Goal: Task Accomplishment & Management: Use online tool/utility

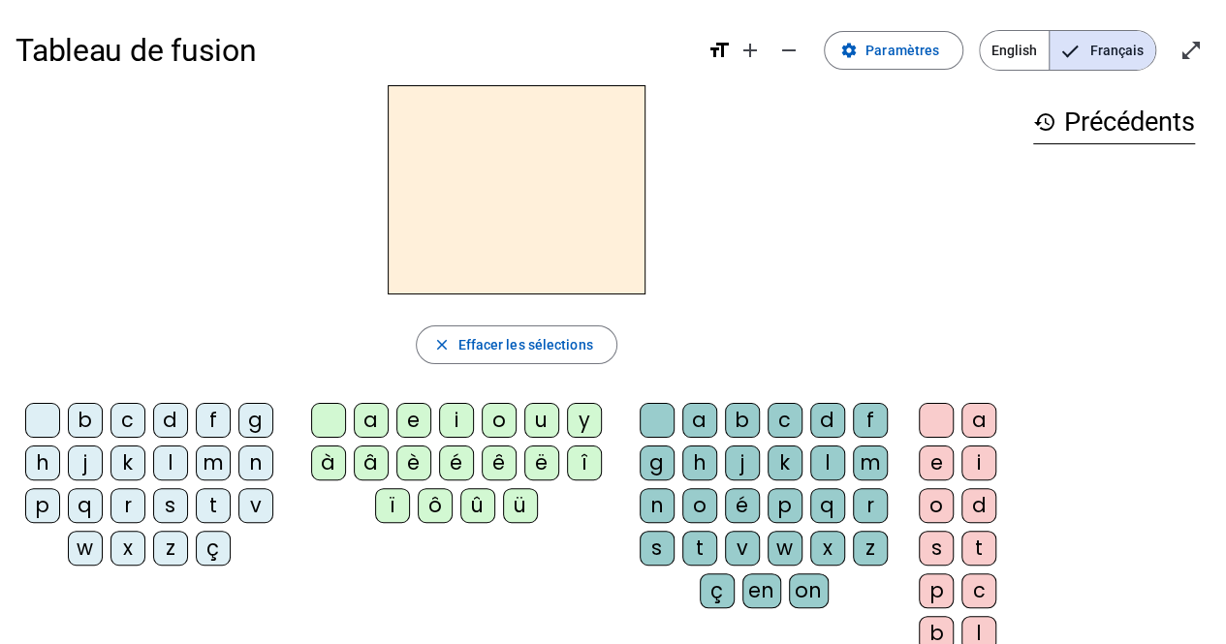
click at [124, 419] on div "c" at bounding box center [127, 420] width 35 height 35
click at [790, 56] on mat-icon "remove" at bounding box center [788, 50] width 23 height 23
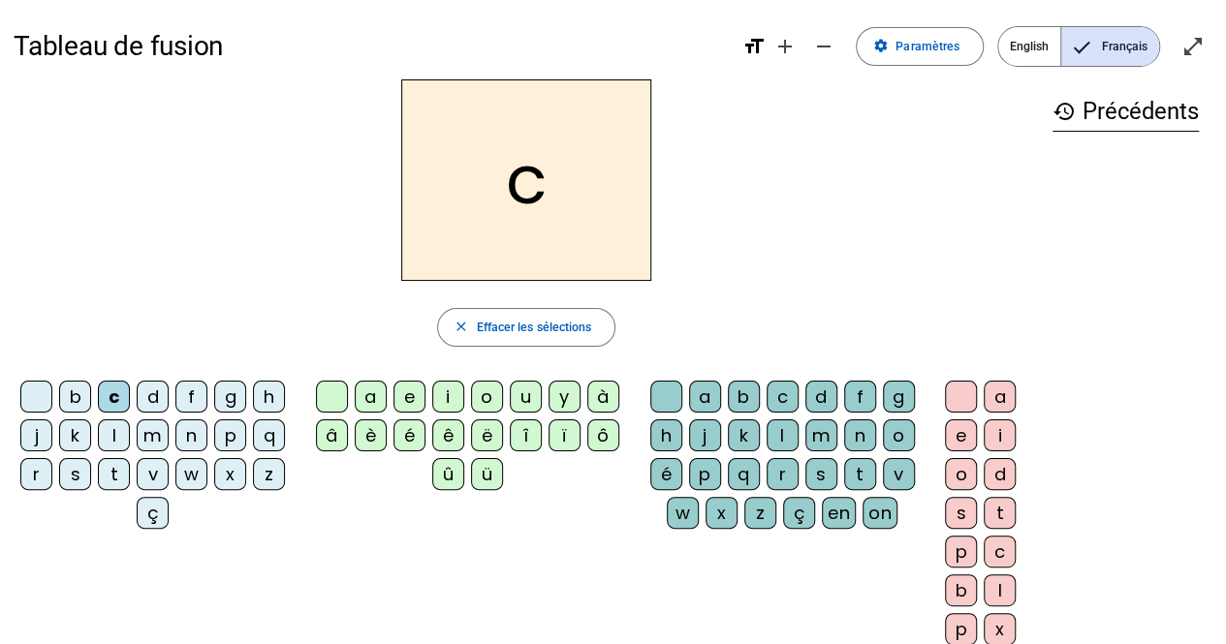
click at [760, 50] on mat-icon "format_size" at bounding box center [752, 46] width 23 height 23
click at [787, 47] on mat-icon "add" at bounding box center [783, 46] width 23 height 23
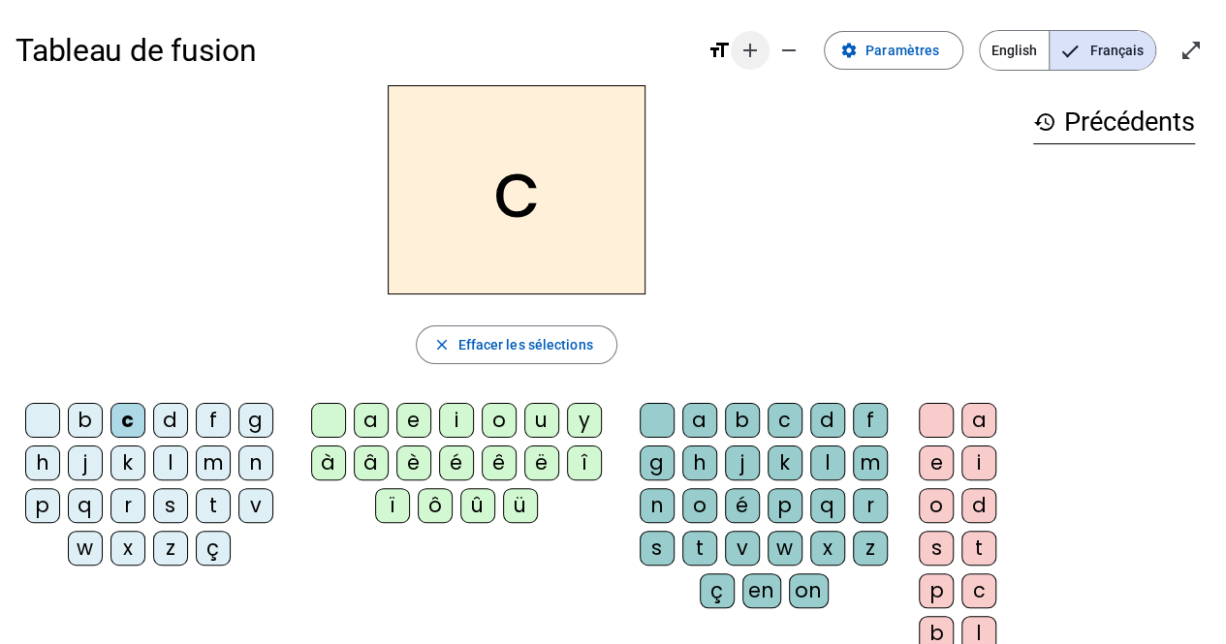
click at [787, 47] on mat-icon "remove" at bounding box center [788, 50] width 23 height 23
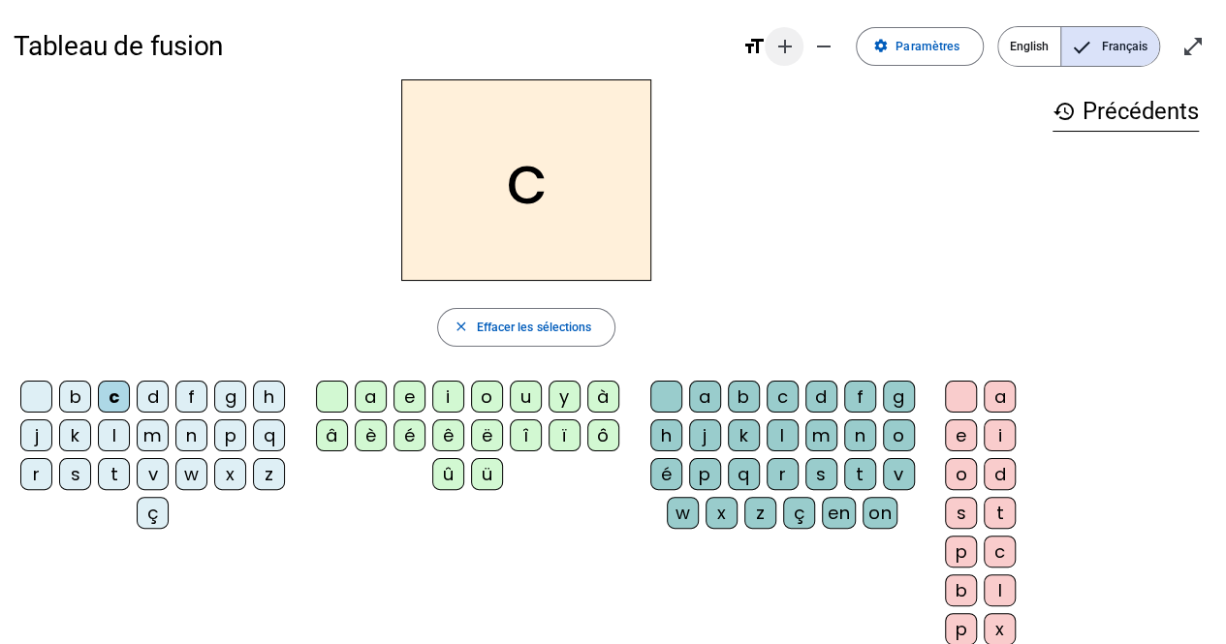
click at [787, 47] on mat-icon "add" at bounding box center [783, 46] width 23 height 23
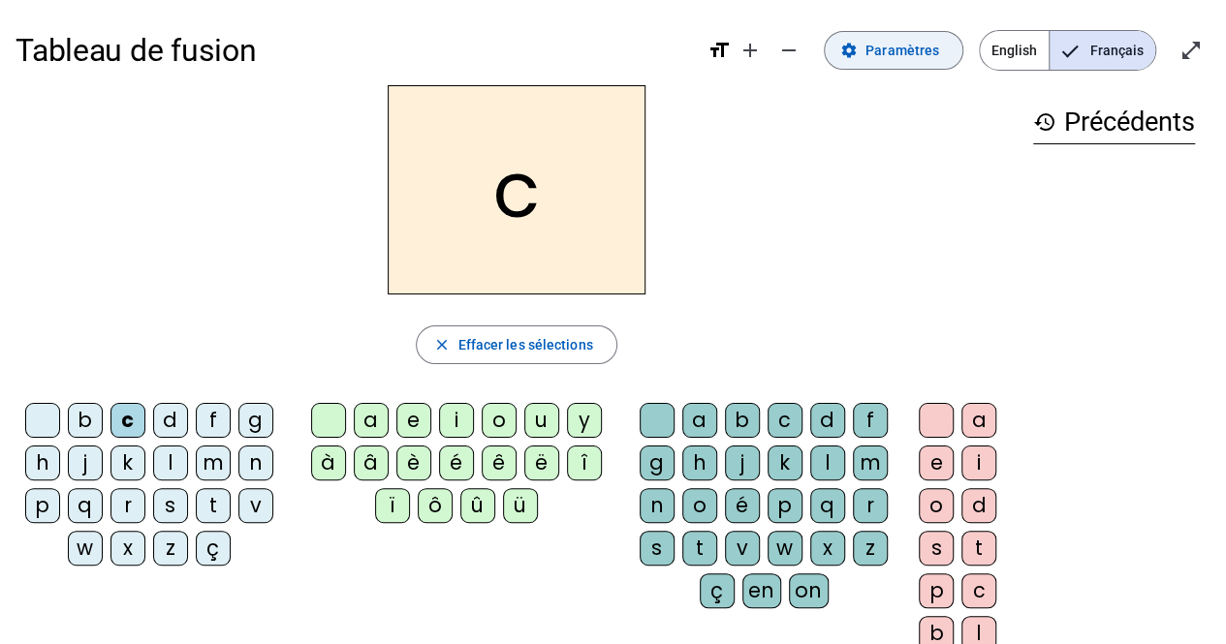
click at [858, 57] on mat-icon "settings" at bounding box center [848, 50] width 17 height 17
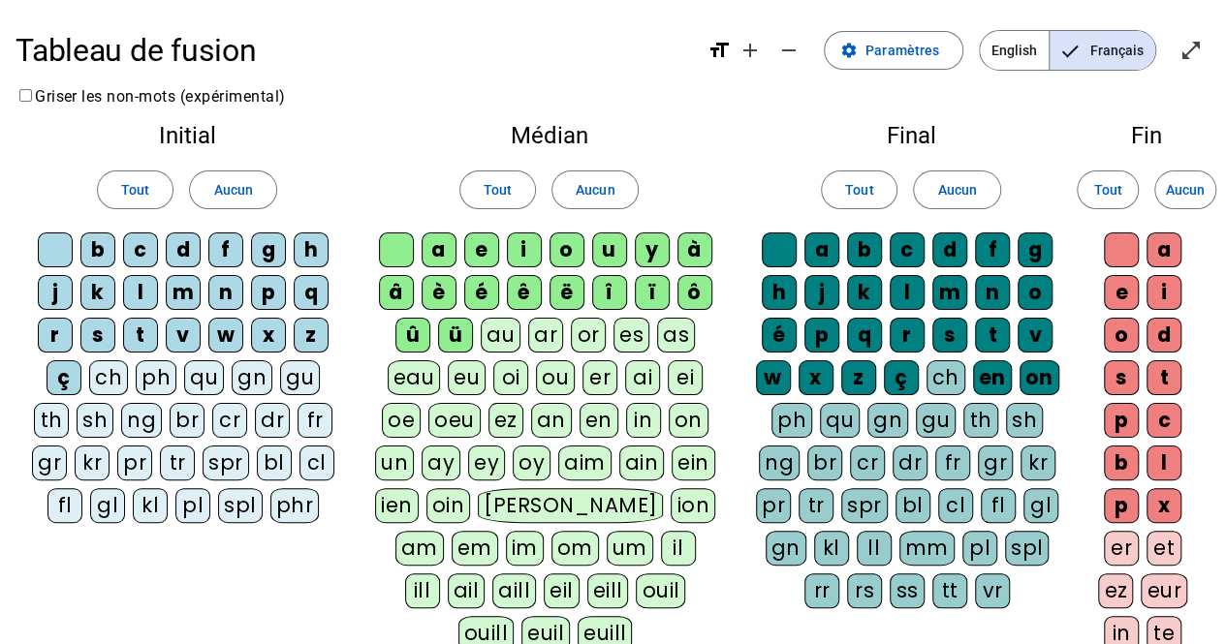
click at [458, 322] on div "ü" at bounding box center [455, 335] width 35 height 35
click at [415, 339] on div "û" at bounding box center [412, 335] width 35 height 35
click at [454, 293] on div "è" at bounding box center [439, 292] width 35 height 35
click at [404, 288] on div "â" at bounding box center [396, 292] width 35 height 35
click at [517, 298] on div "ê" at bounding box center [524, 292] width 35 height 35
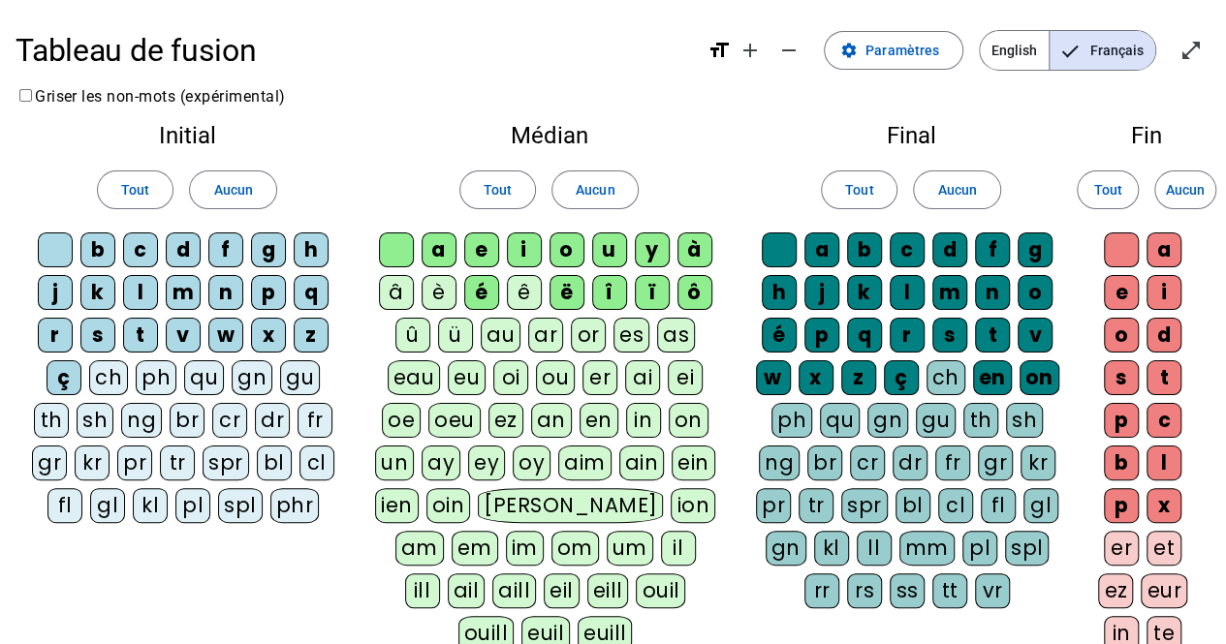
click at [568, 300] on div "ë" at bounding box center [566, 292] width 35 height 35
click at [622, 294] on div "î" at bounding box center [609, 292] width 35 height 35
click at [656, 294] on div "ï" at bounding box center [652, 292] width 35 height 35
click at [692, 296] on div "ô" at bounding box center [694, 292] width 35 height 35
click at [878, 47] on span "Paramètres" at bounding box center [902, 50] width 74 height 23
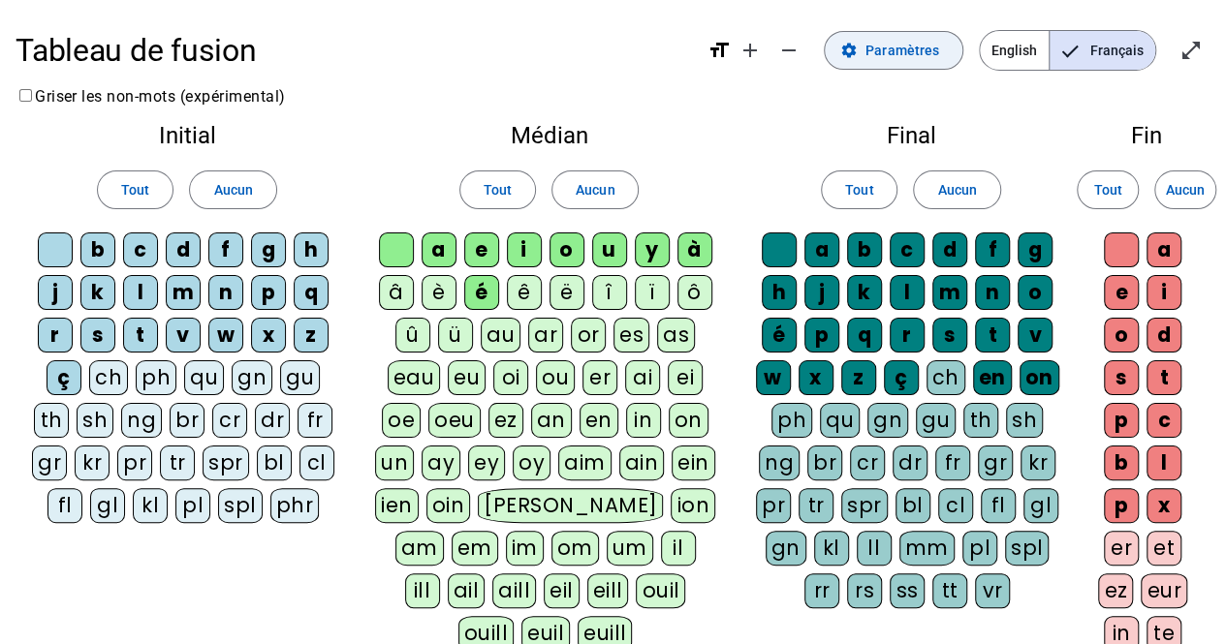
click at [878, 47] on span "Paramètres" at bounding box center [902, 50] width 74 height 23
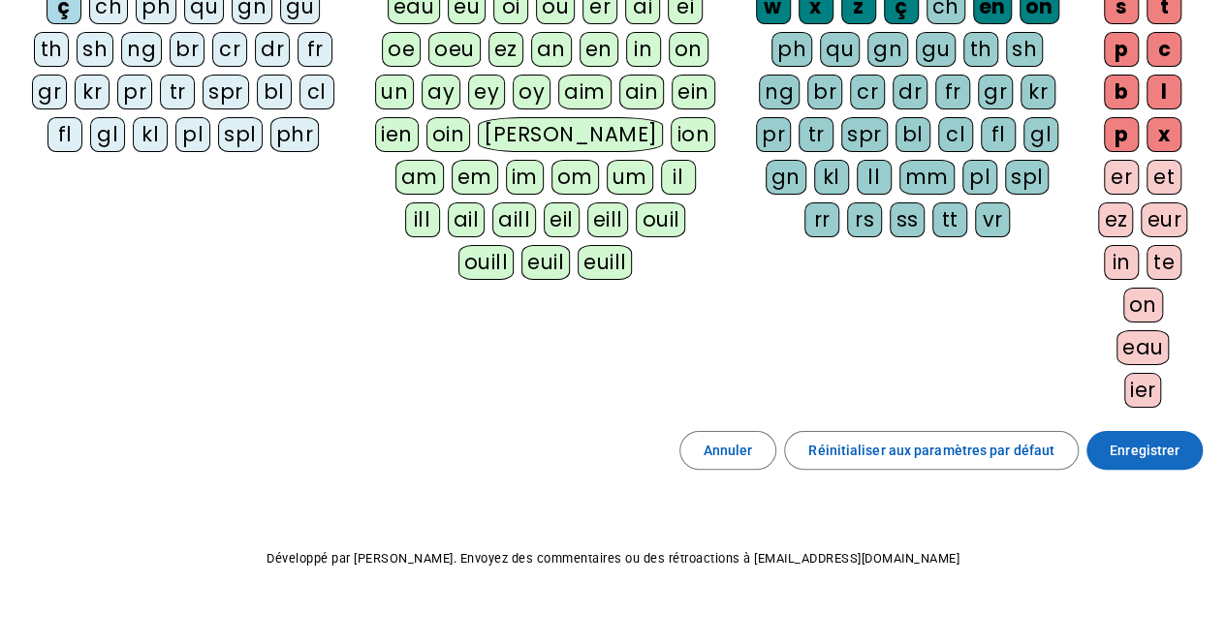
click at [1171, 439] on span "Enregistrer" at bounding box center [1145, 450] width 70 height 23
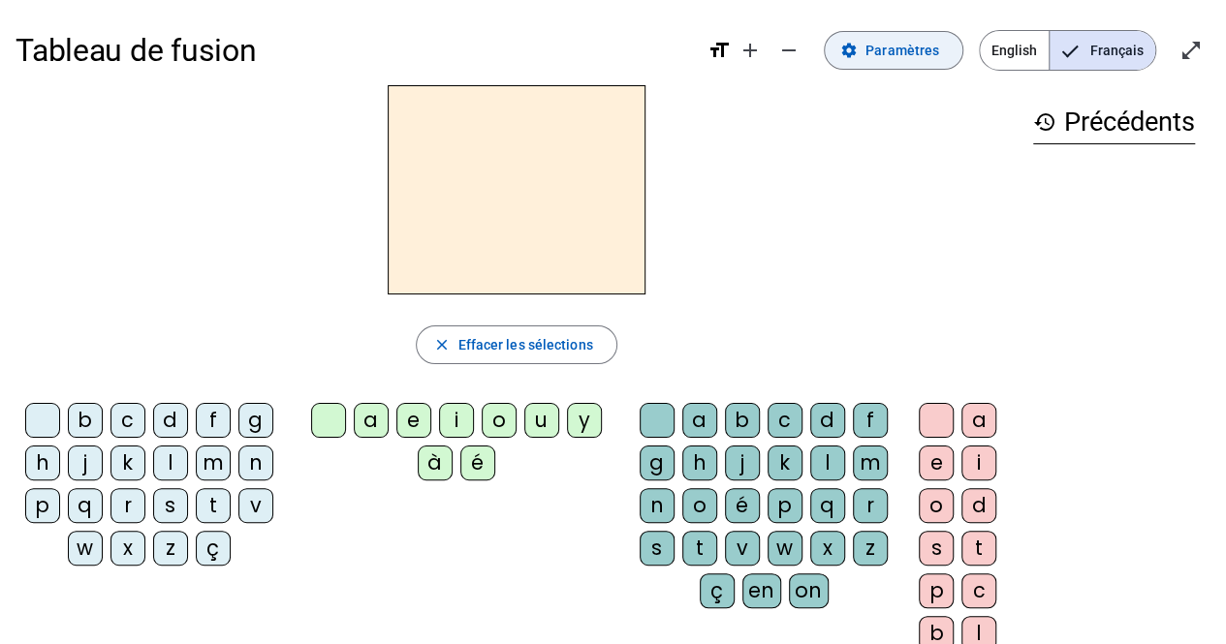
click at [878, 58] on span "Paramètres" at bounding box center [902, 50] width 74 height 23
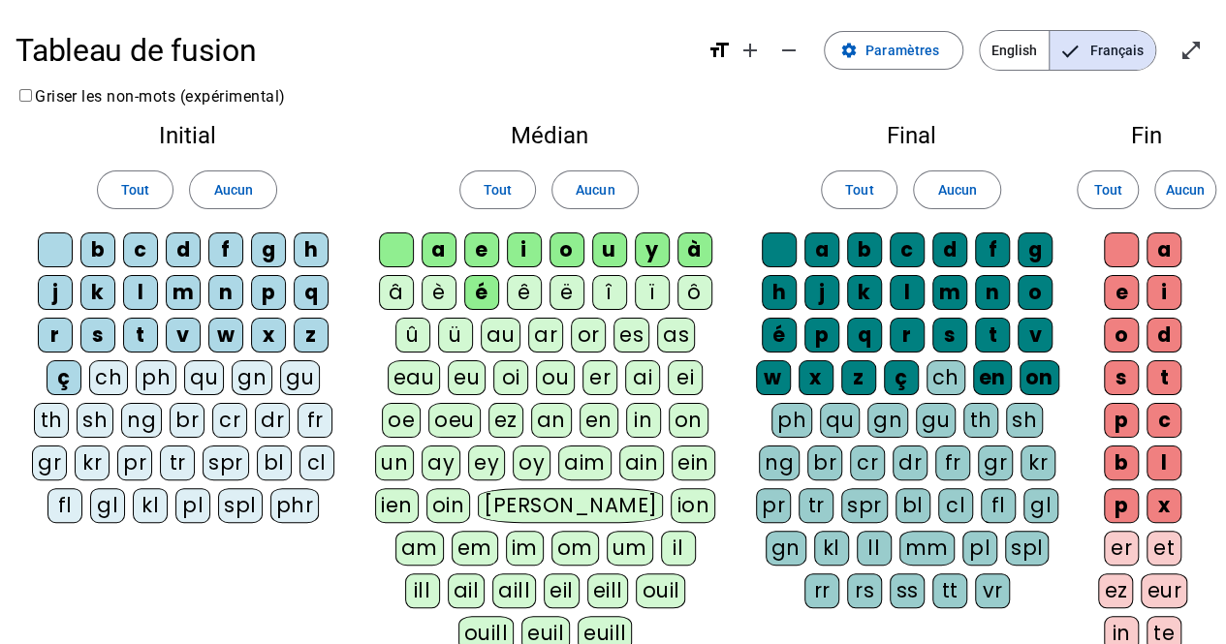
click at [691, 251] on div "à" at bounding box center [694, 250] width 35 height 35
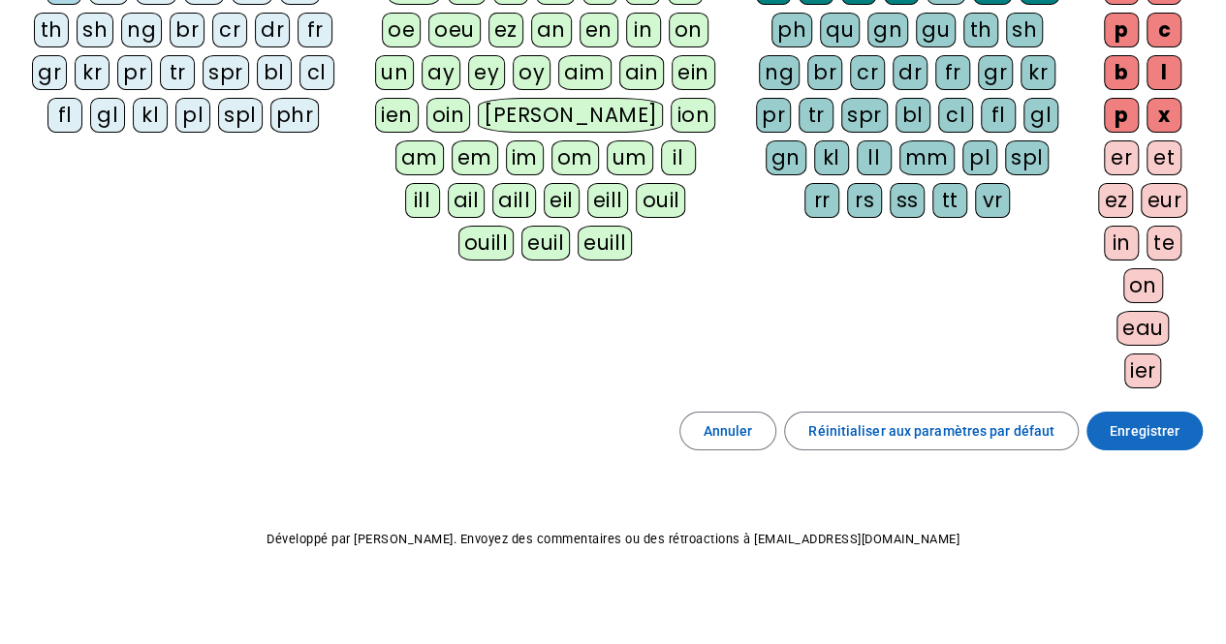
click at [1139, 428] on span "Enregistrer" at bounding box center [1145, 431] width 70 height 23
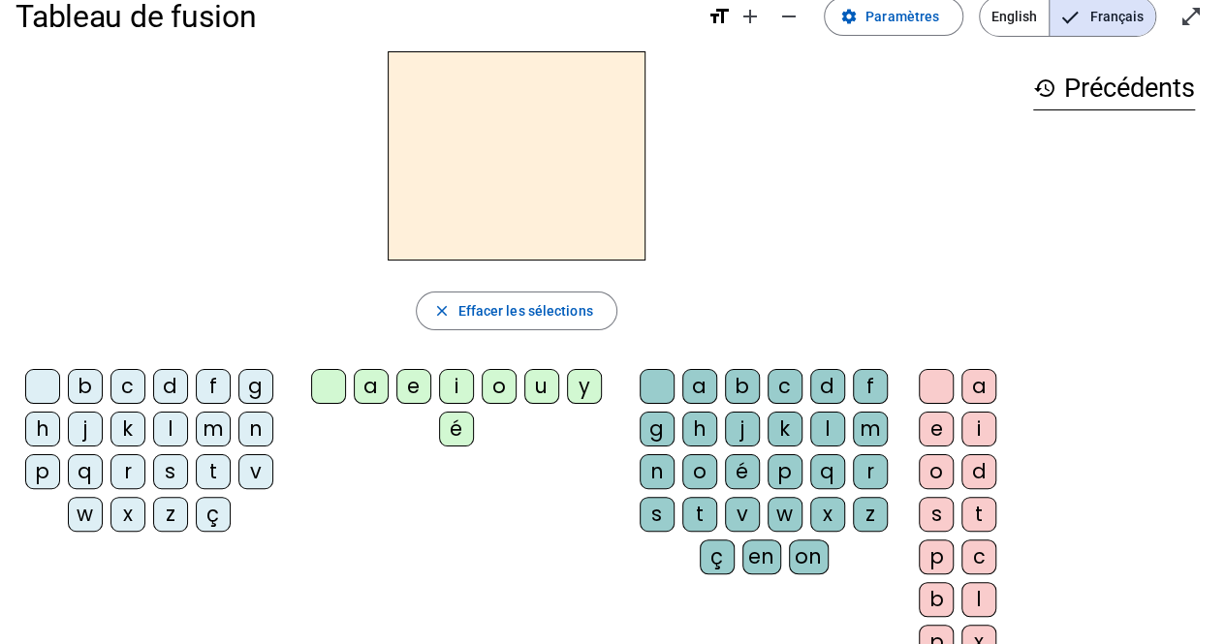
scroll to position [33, 0]
click at [123, 375] on div "c" at bounding box center [127, 387] width 35 height 35
click at [461, 398] on div "i" at bounding box center [456, 387] width 35 height 35
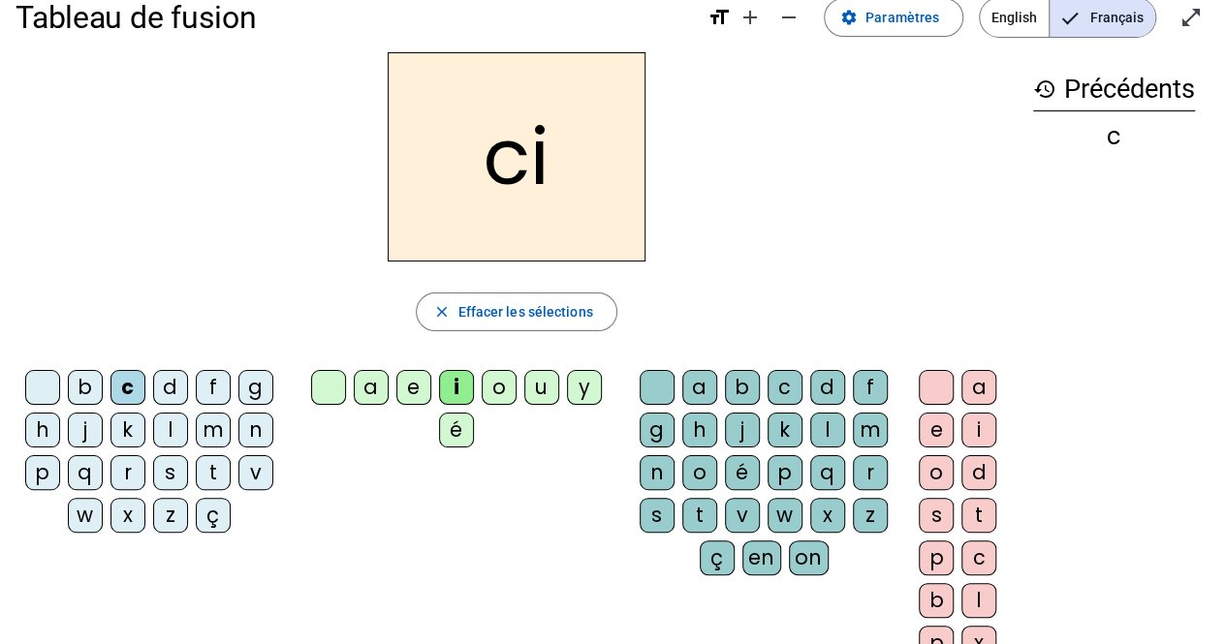
click at [549, 389] on div "u" at bounding box center [541, 387] width 35 height 35
click at [44, 385] on div at bounding box center [42, 387] width 35 height 35
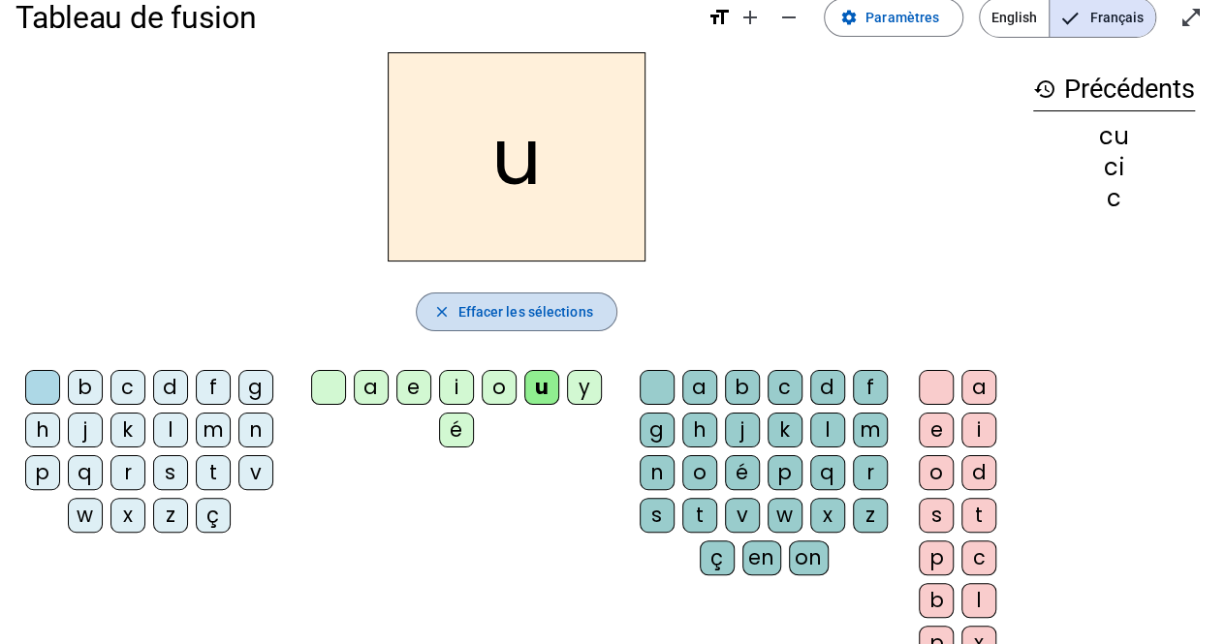
click at [473, 312] on span "Effacer les sélections" at bounding box center [524, 311] width 135 height 23
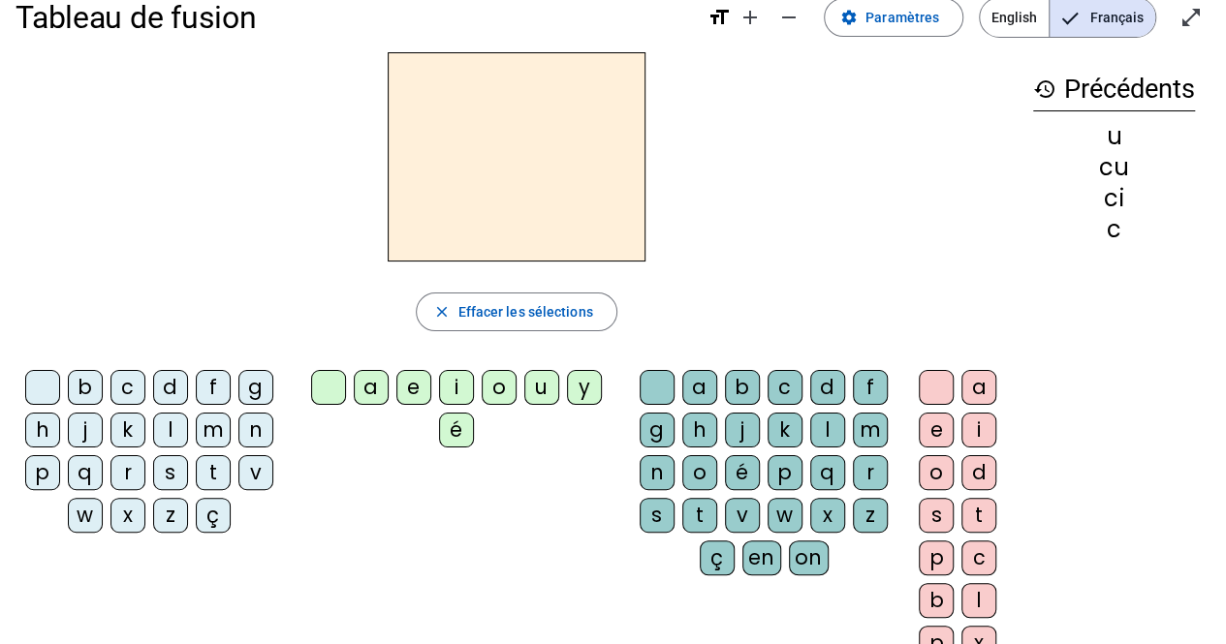
click at [218, 434] on div "m" at bounding box center [213, 430] width 35 height 35
click at [384, 398] on div "a" at bounding box center [371, 387] width 35 height 35
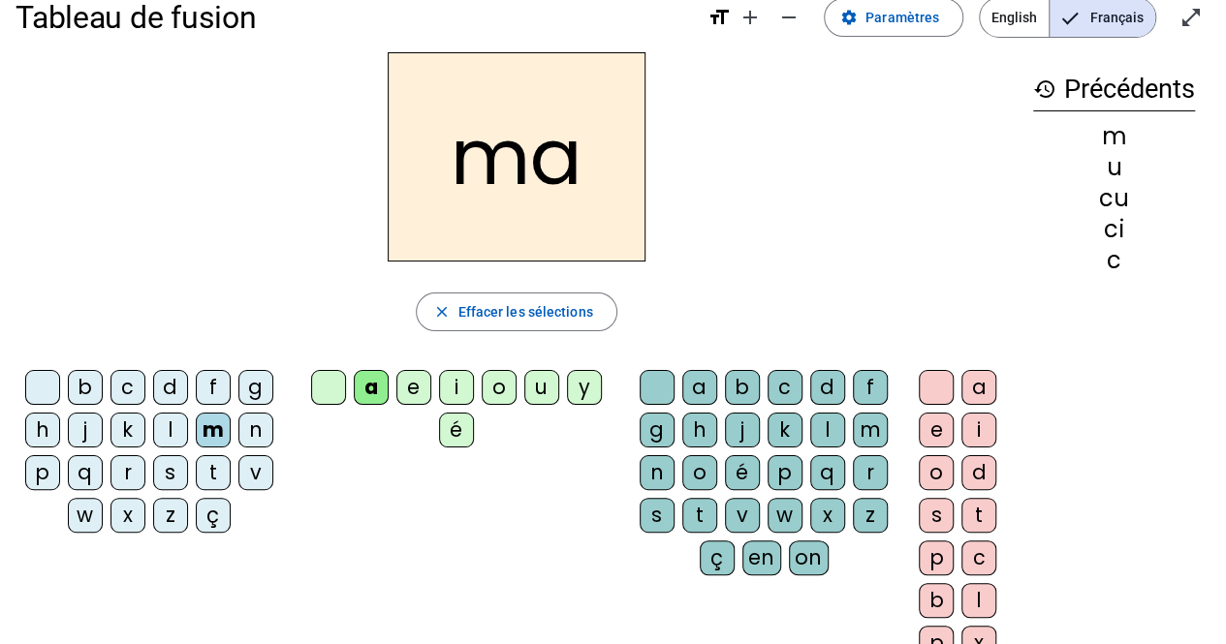
click at [215, 472] on div "t" at bounding box center [213, 472] width 35 height 35
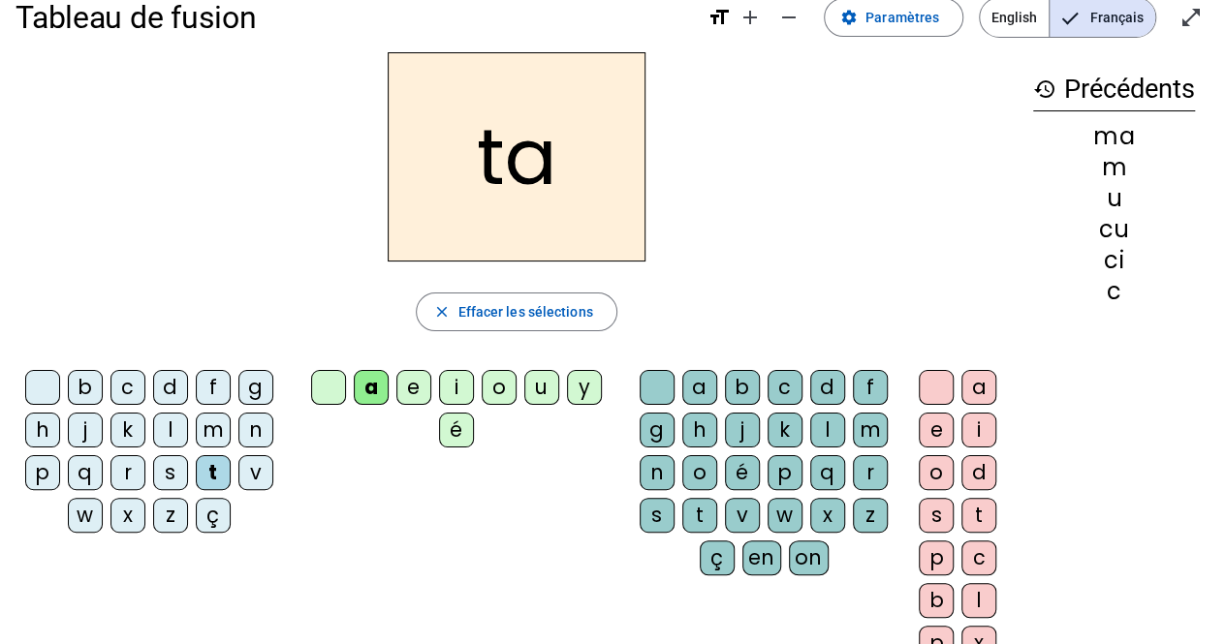
click at [164, 441] on div "l" at bounding box center [170, 430] width 35 height 35
click at [417, 381] on div "e" at bounding box center [413, 387] width 35 height 35
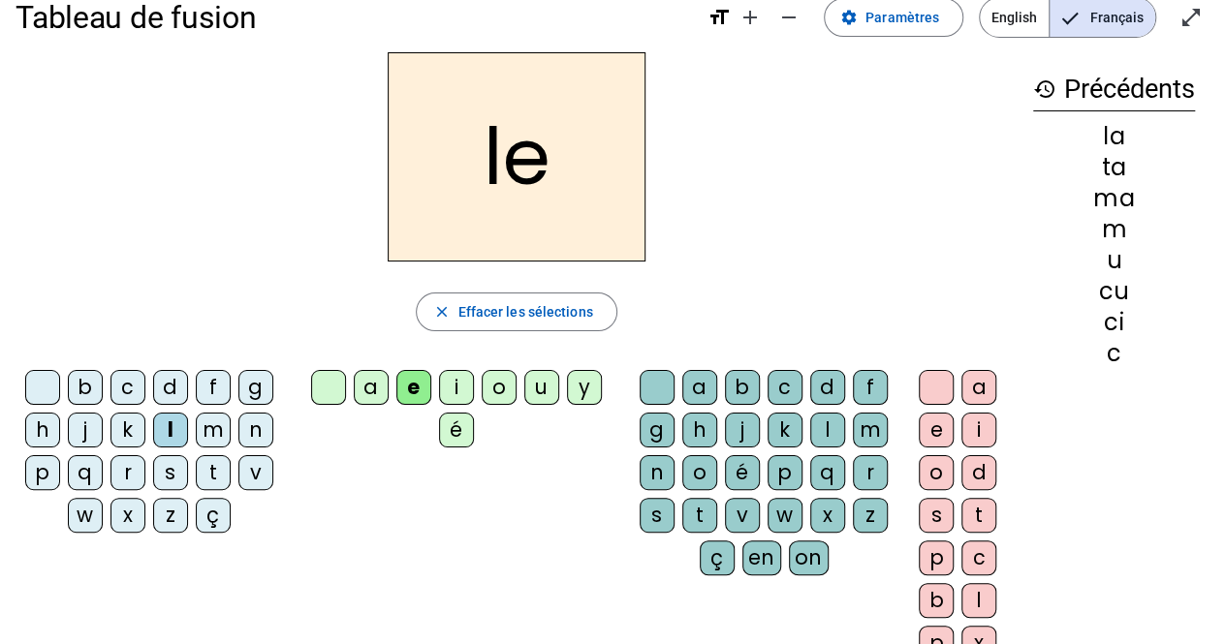
click at [545, 385] on div "u" at bounding box center [541, 387] width 35 height 35
click at [228, 474] on div "t" at bounding box center [213, 472] width 35 height 35
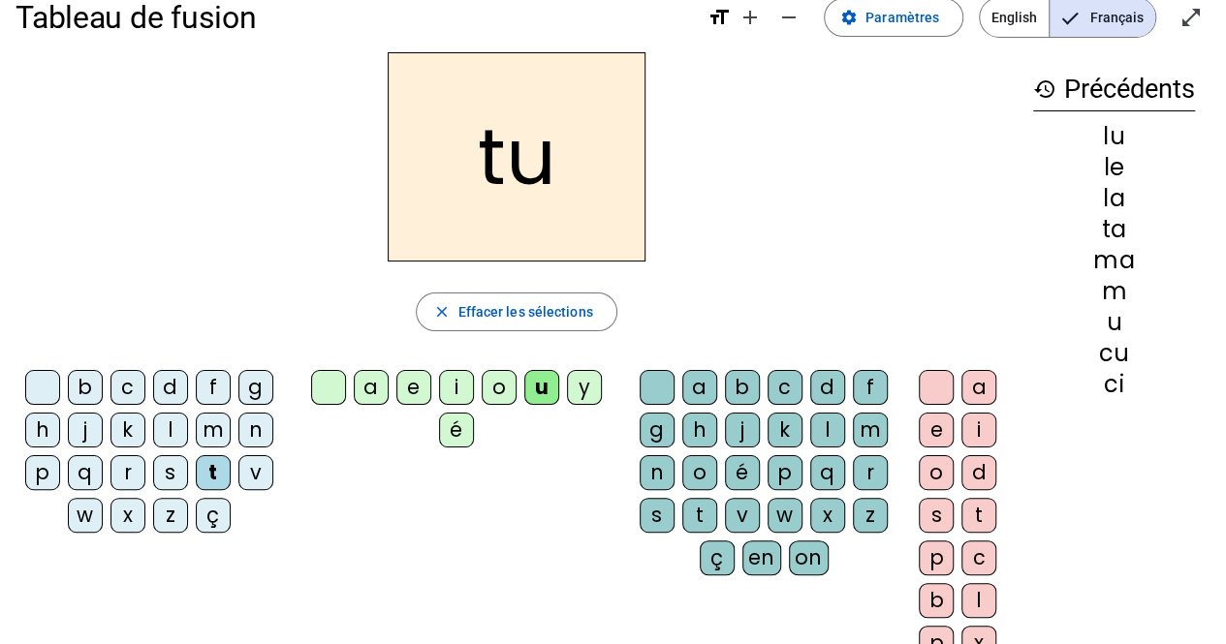
click at [170, 392] on div "d" at bounding box center [170, 387] width 35 height 35
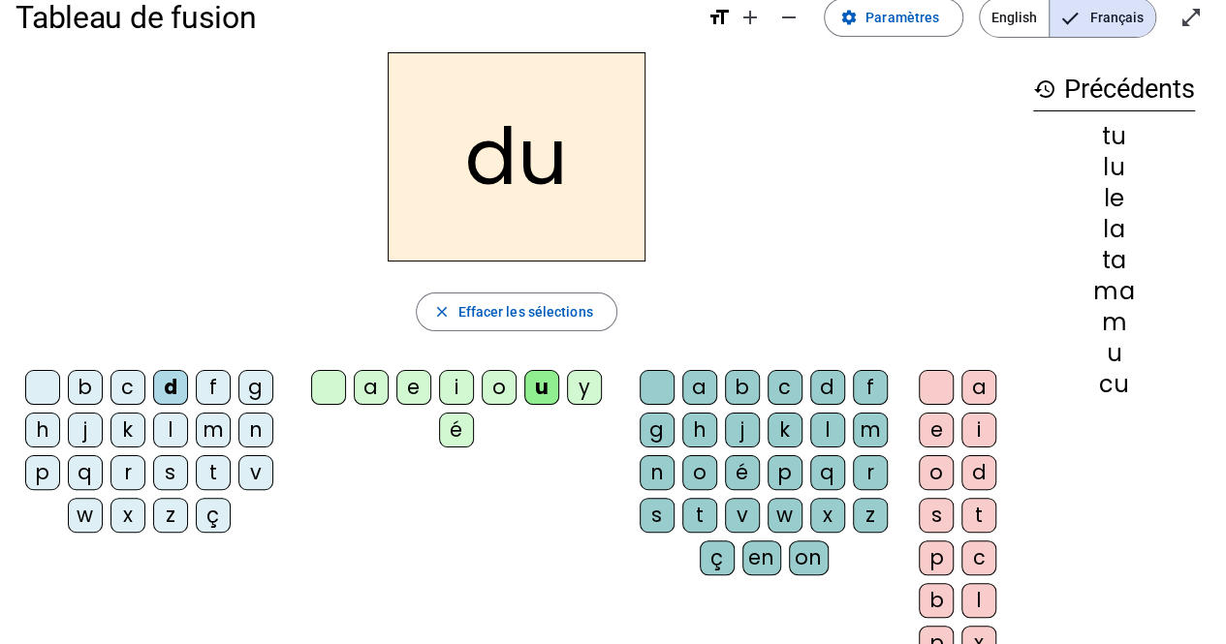
click at [411, 392] on div "e" at bounding box center [413, 387] width 35 height 35
click at [205, 437] on div "m" at bounding box center [213, 430] width 35 height 35
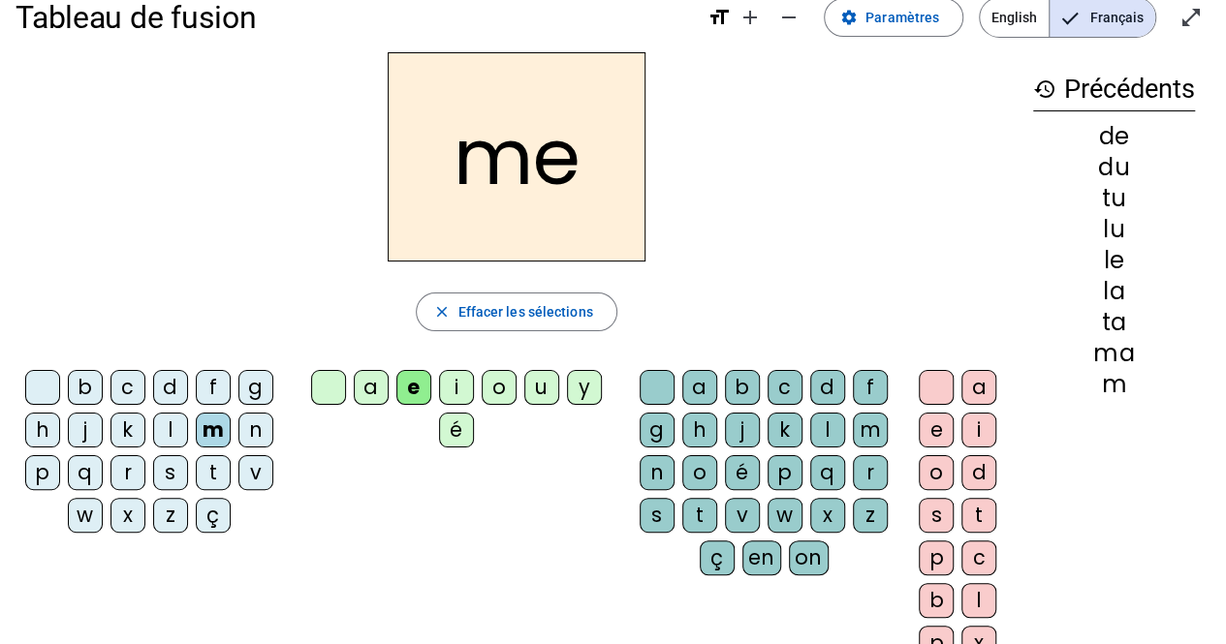
click at [91, 437] on div "j" at bounding box center [85, 430] width 35 height 35
